Goal: Browse casually

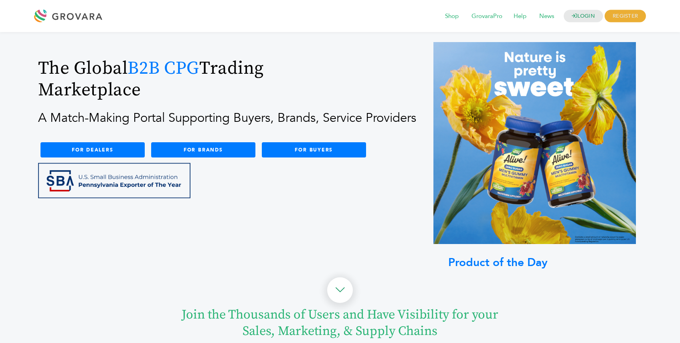
click at [67, 14] on div at bounding box center [70, 15] width 72 height 19
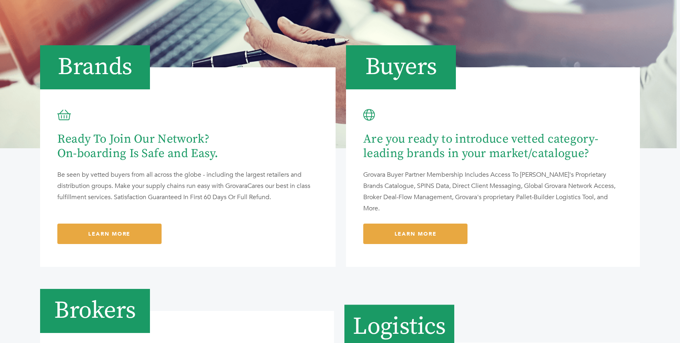
scroll to position [609, 0]
